Goal: Task Accomplishment & Management: Use online tool/utility

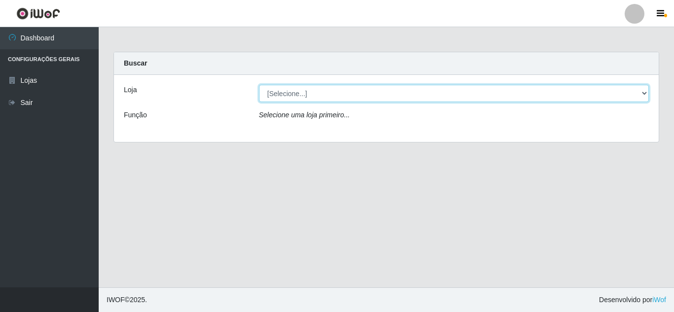
click at [292, 90] on select "[Selecione...] Queiroz Atacadão - [GEOGRAPHIC_DATA]" at bounding box center [454, 93] width 390 height 17
select select "225"
click at [259, 85] on select "[Selecione...] Queiroz Atacadão - [GEOGRAPHIC_DATA]" at bounding box center [454, 93] width 390 height 17
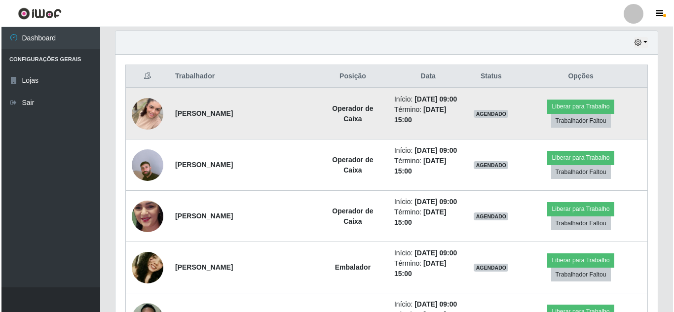
scroll to position [345, 0]
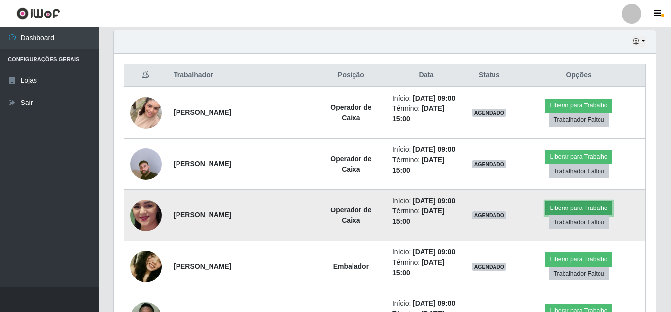
click at [576, 206] on button "Liberar para Trabalho" at bounding box center [579, 208] width 67 height 14
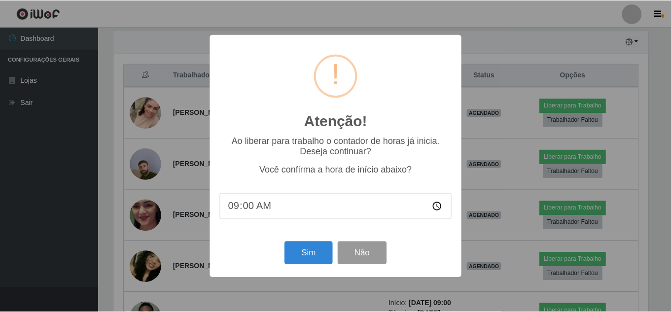
scroll to position [205, 537]
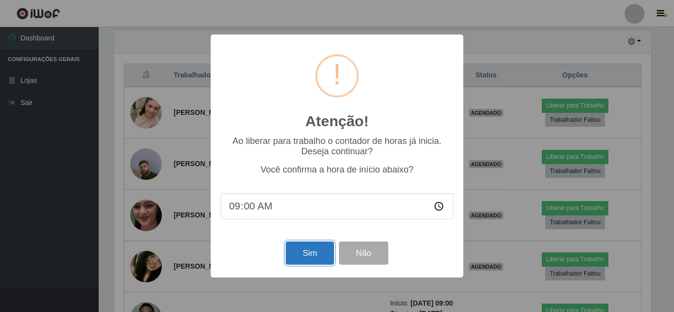
click at [312, 251] on button "Sim" at bounding box center [310, 253] width 48 height 23
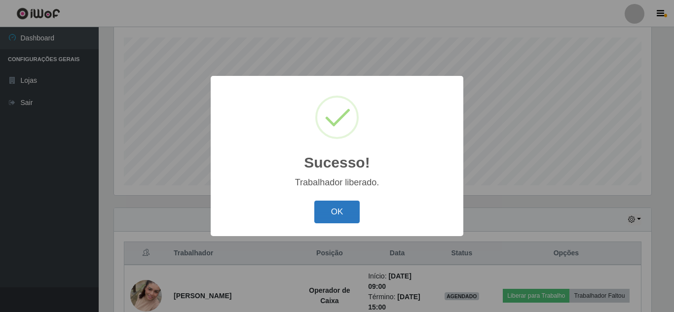
click at [342, 212] on button "OK" at bounding box center [337, 212] width 46 height 23
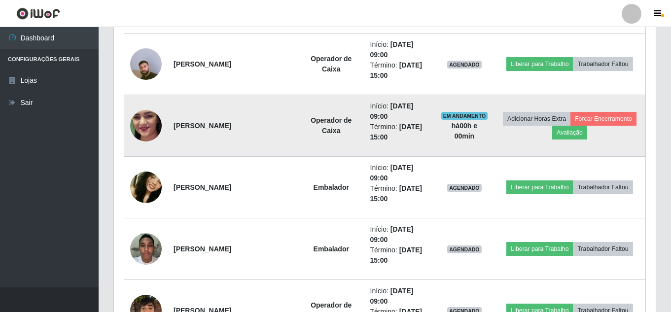
scroll to position [463, 0]
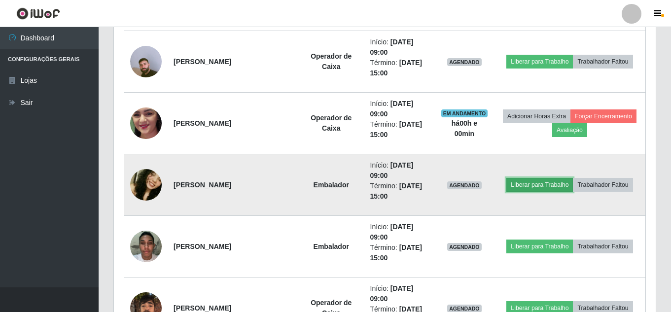
click at [538, 186] on button "Liberar para Trabalho" at bounding box center [540, 185] width 67 height 14
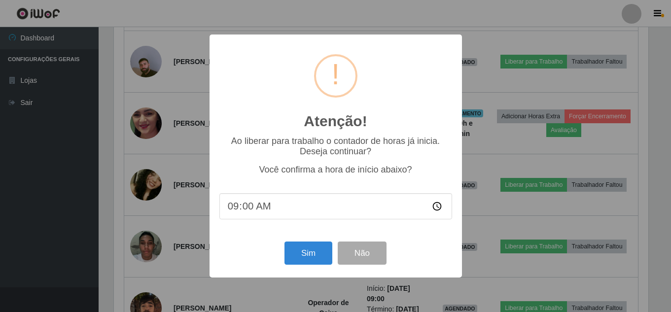
scroll to position [205, 537]
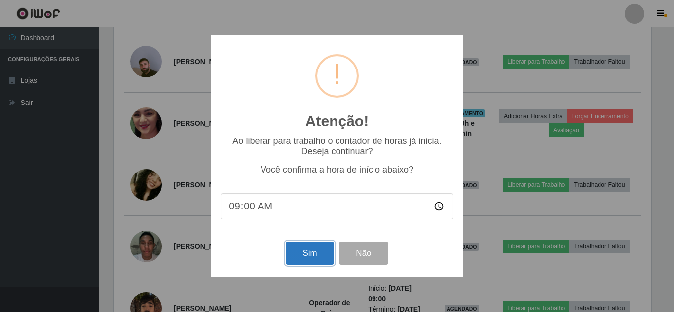
click at [315, 255] on button "Sim" at bounding box center [310, 253] width 48 height 23
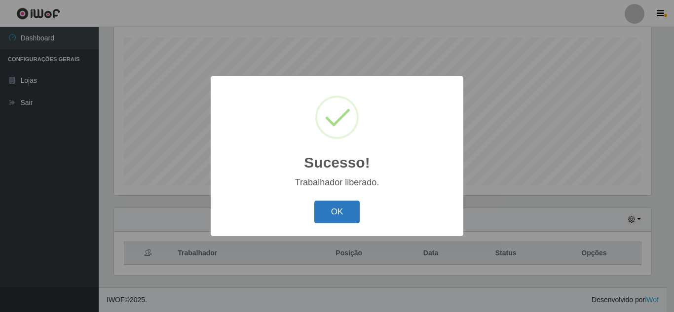
click at [348, 215] on button "OK" at bounding box center [337, 212] width 46 height 23
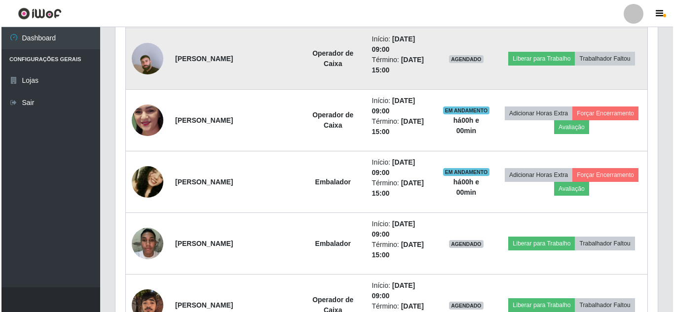
scroll to position [562, 0]
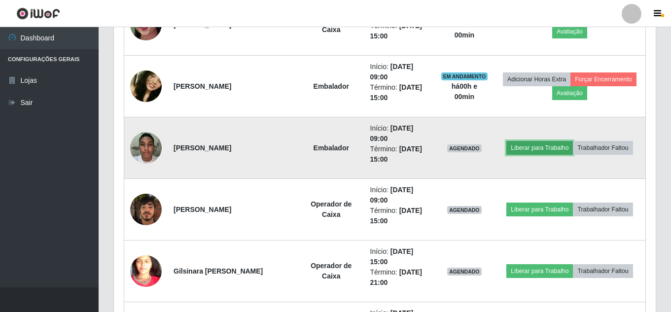
click at [532, 146] on button "Liberar para Trabalho" at bounding box center [540, 148] width 67 height 14
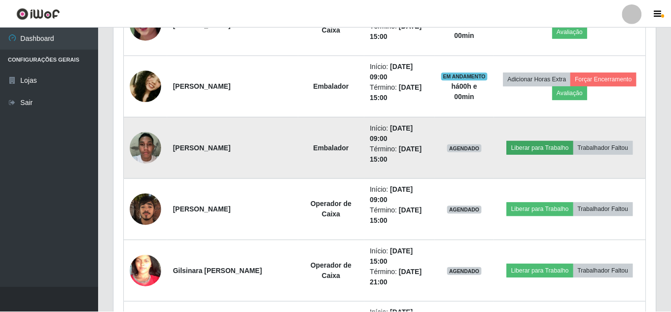
scroll to position [205, 537]
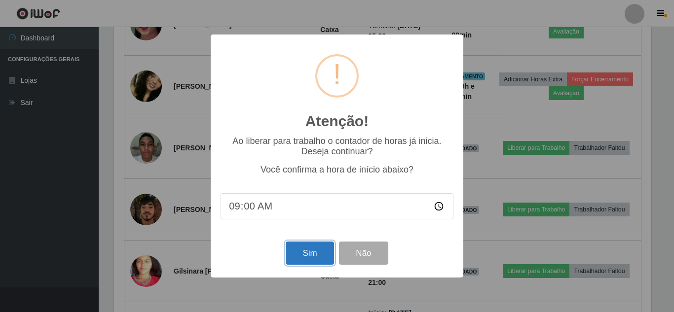
click at [298, 252] on button "Sim" at bounding box center [310, 253] width 48 height 23
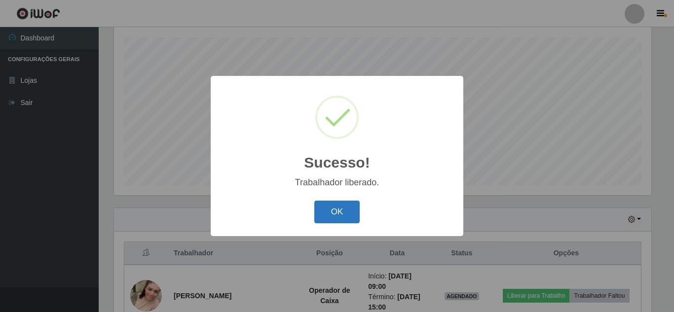
click at [327, 211] on button "OK" at bounding box center [337, 212] width 46 height 23
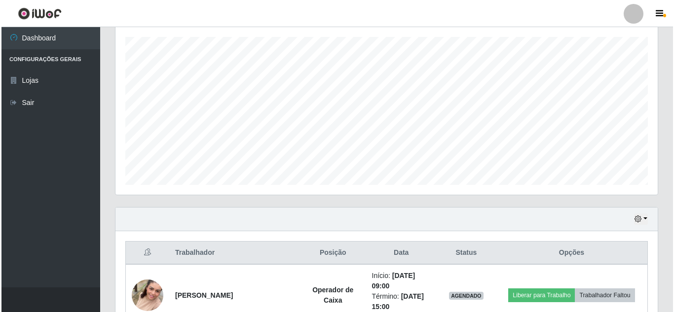
scroll to position [365, 0]
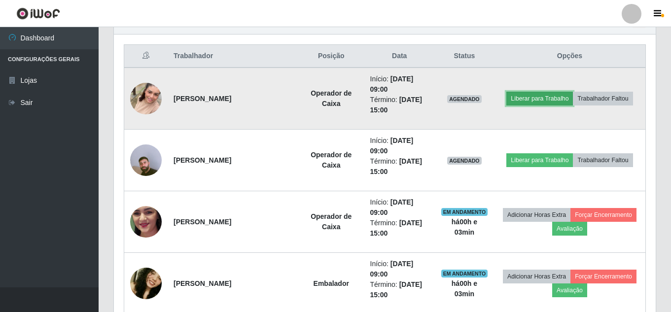
click at [521, 101] on button "Liberar para Trabalho" at bounding box center [540, 99] width 67 height 14
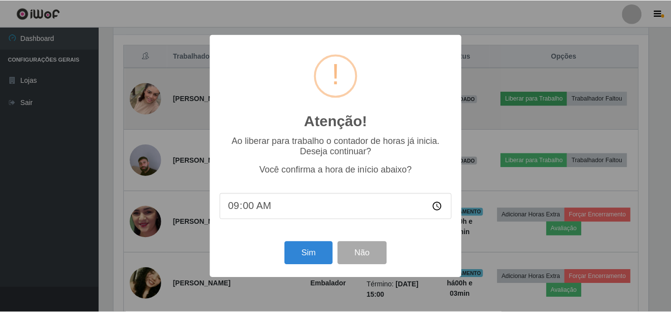
scroll to position [205, 537]
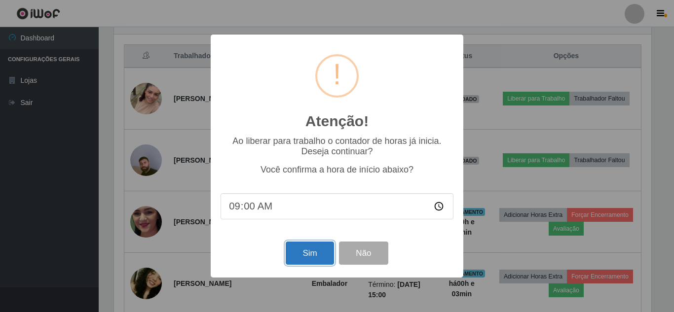
click at [299, 255] on button "Sim" at bounding box center [310, 253] width 48 height 23
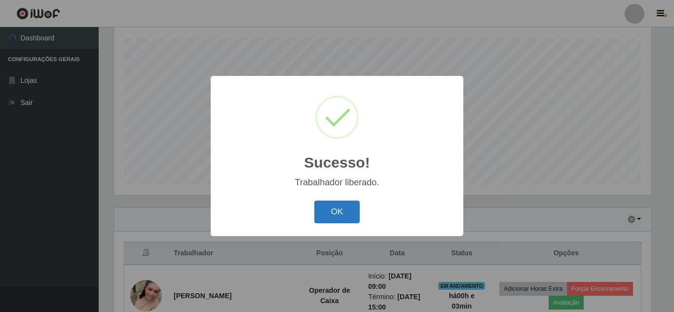
click at [337, 209] on button "OK" at bounding box center [337, 212] width 46 height 23
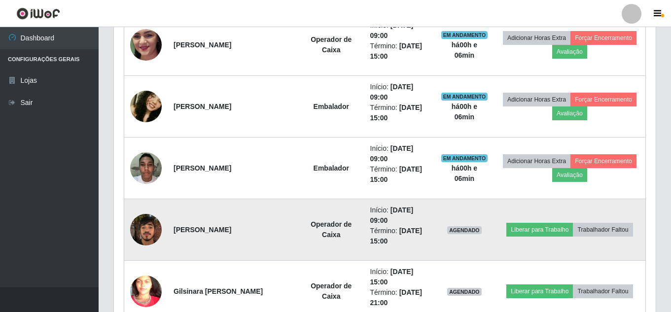
scroll to position [562, 0]
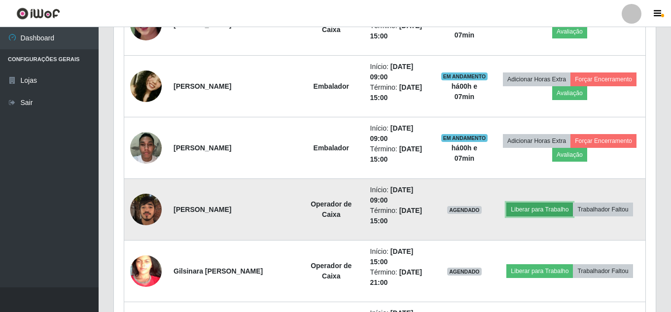
click at [551, 211] on button "Liberar para Trabalho" at bounding box center [540, 210] width 67 height 14
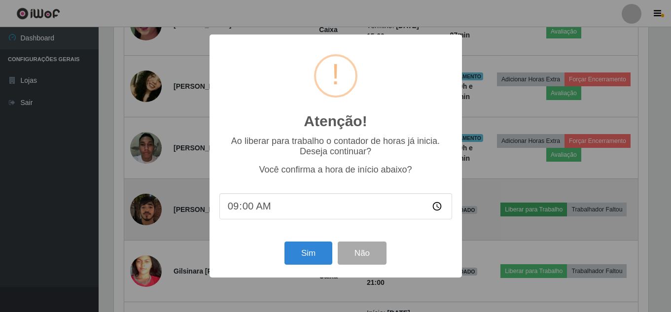
scroll to position [205, 537]
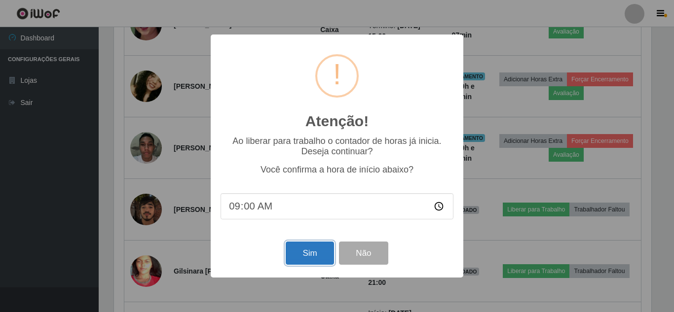
click at [311, 264] on button "Sim" at bounding box center [310, 253] width 48 height 23
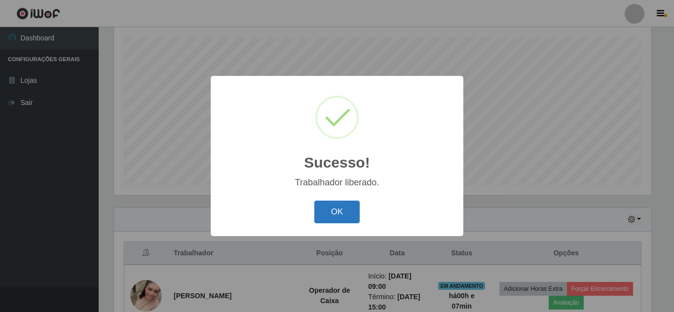
click at [334, 215] on button "OK" at bounding box center [337, 212] width 46 height 23
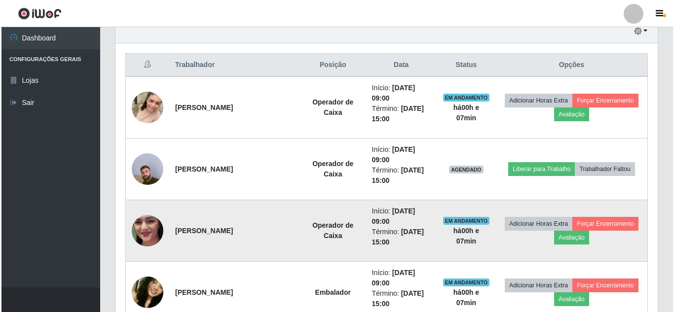
scroll to position [365, 0]
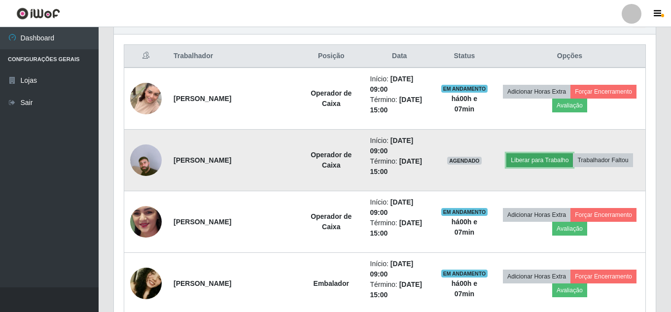
click at [532, 159] on button "Liberar para Trabalho" at bounding box center [540, 160] width 67 height 14
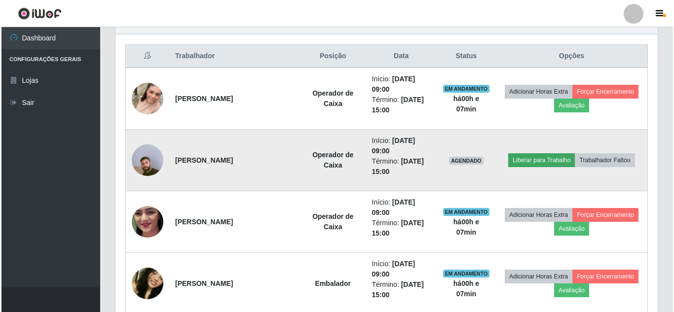
scroll to position [205, 537]
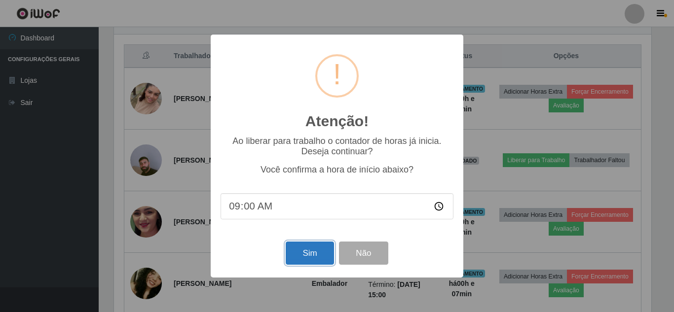
click at [322, 250] on button "Sim" at bounding box center [310, 253] width 48 height 23
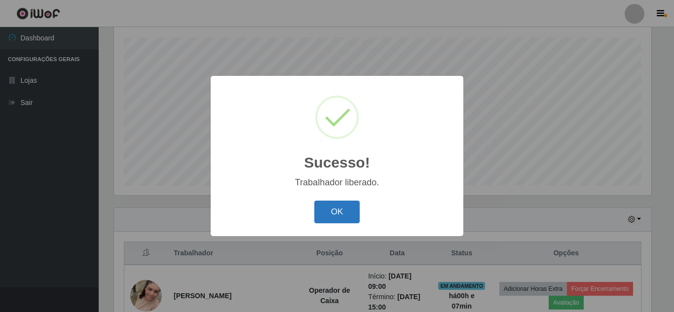
click at [336, 219] on button "OK" at bounding box center [337, 212] width 46 height 23
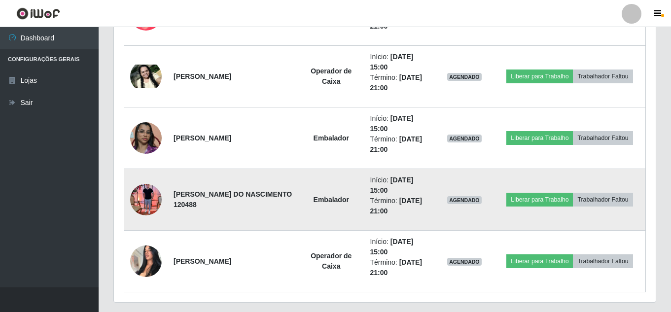
scroll to position [845, 0]
